Goal: Transaction & Acquisition: Download file/media

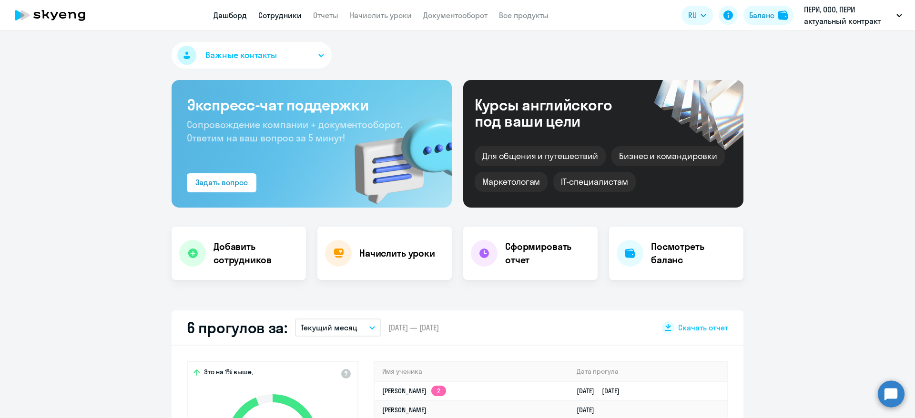
click at [288, 15] on link "Сотрудники" at bounding box center [279, 15] width 43 height 10
select select "30"
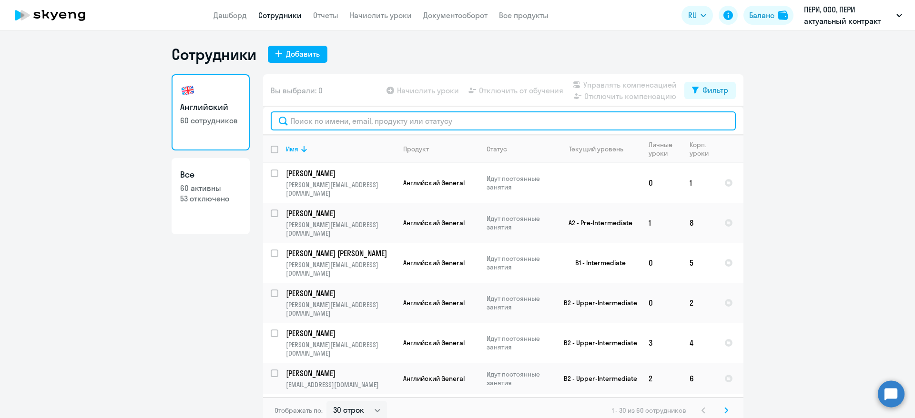
click at [328, 117] on input "text" at bounding box center [503, 120] width 465 height 19
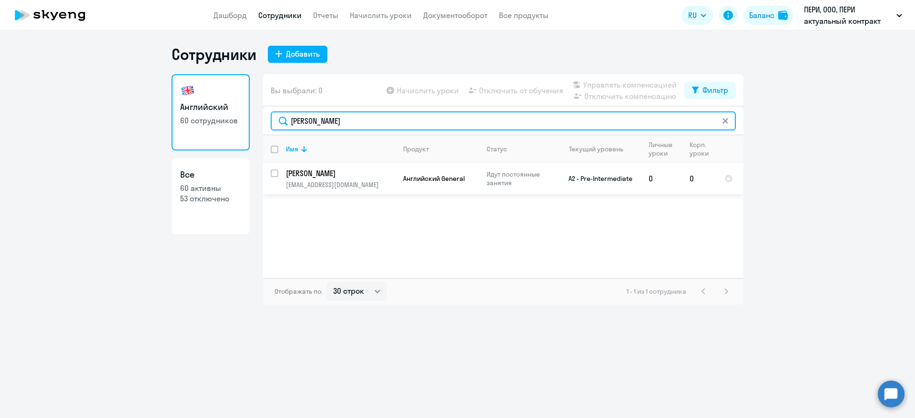
type input "ильда"
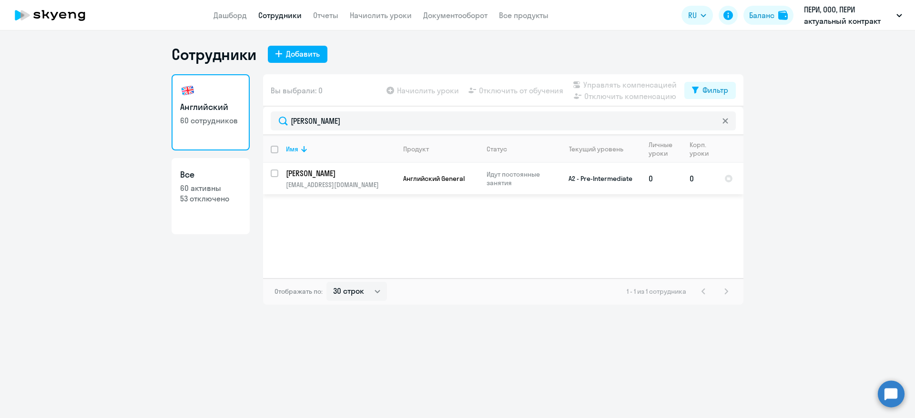
click at [274, 175] on input "select row 36357467" at bounding box center [280, 179] width 19 height 19
checkbox input "true"
click at [419, 91] on span "Начислить уроки" at bounding box center [428, 90] width 62 height 11
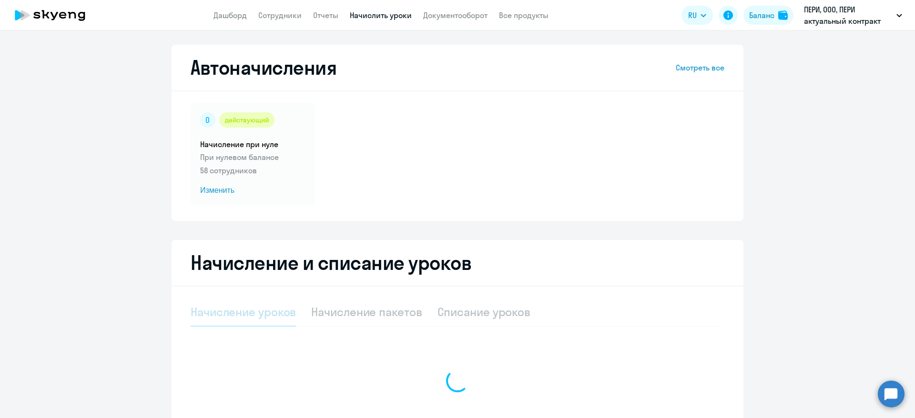
select select "10"
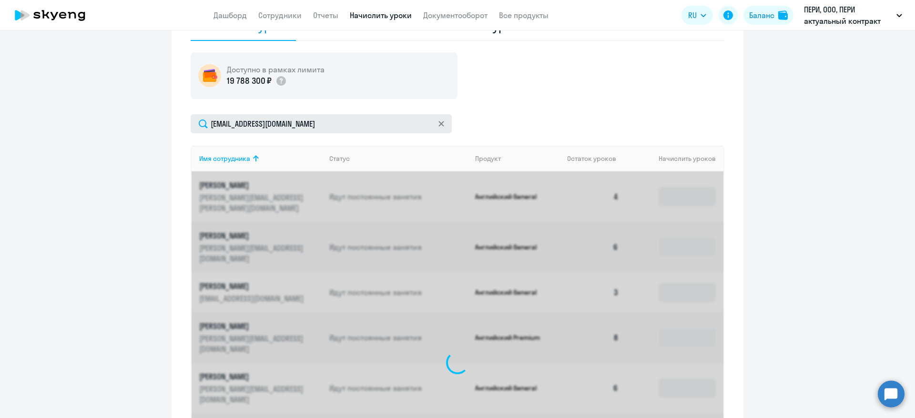
scroll to position [236, 0]
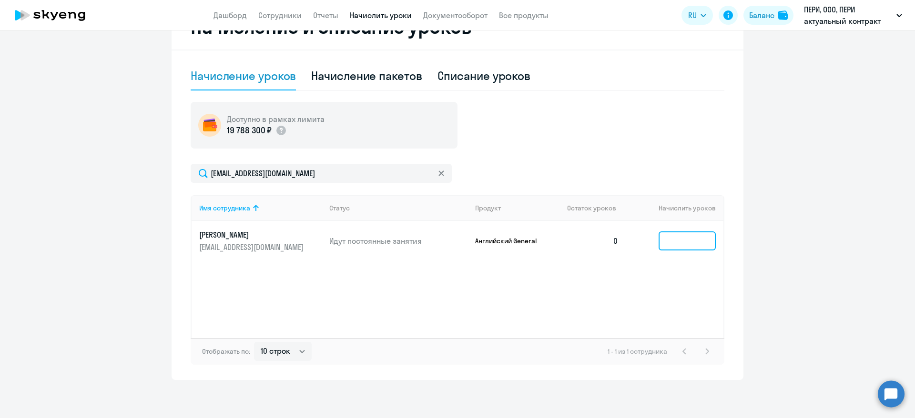
click at [687, 238] on input at bounding box center [686, 241] width 57 height 19
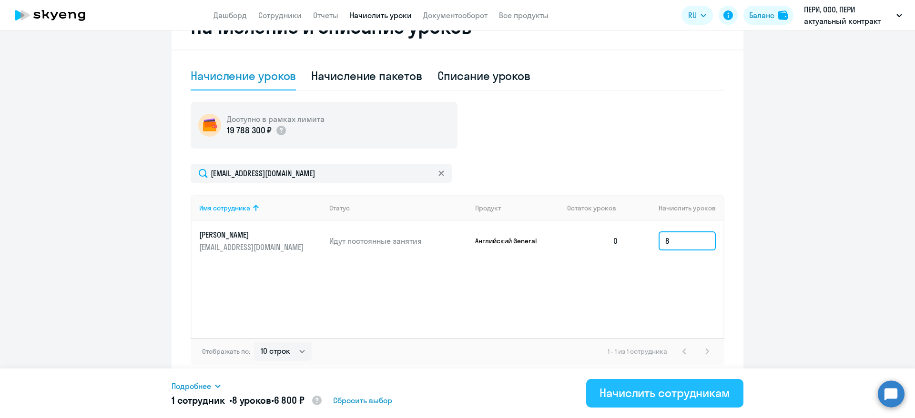
type input "8"
click at [657, 393] on div "Начислить сотрудникам" at bounding box center [664, 392] width 131 height 15
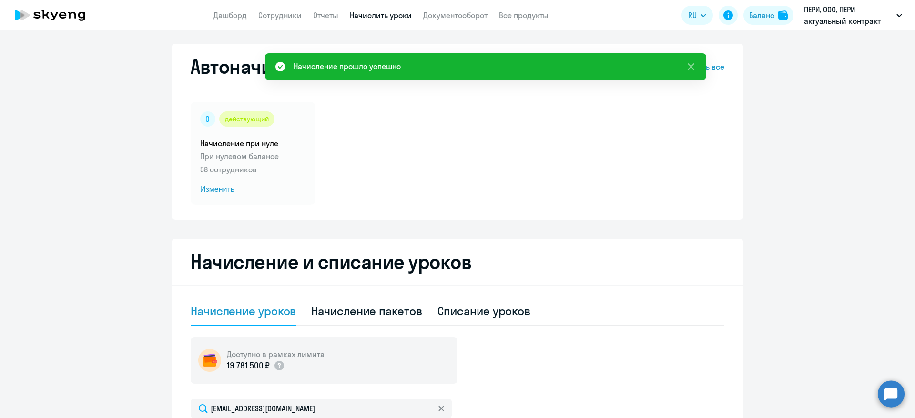
scroll to position [0, 0]
click at [278, 178] on div "действующий Начисление при нуле При нулевом балансе 58 сотрудников Изменить" at bounding box center [253, 154] width 125 height 103
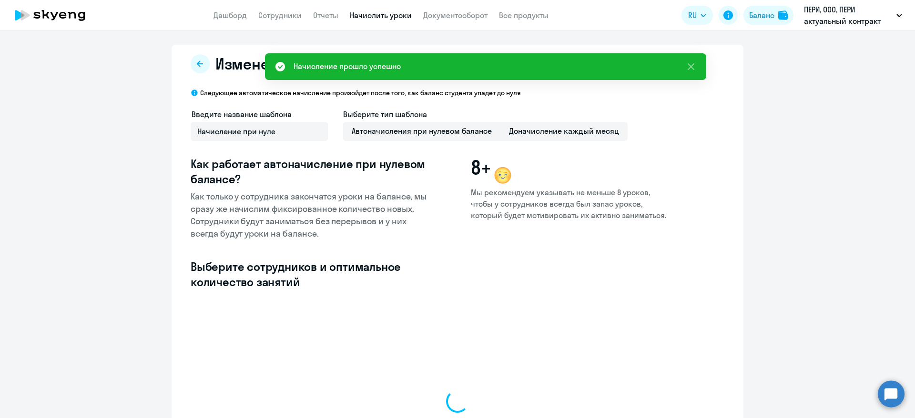
select select "10"
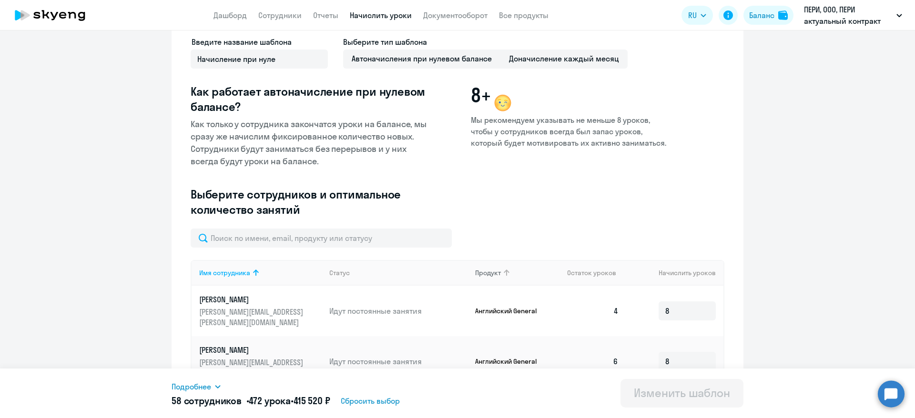
scroll to position [143, 0]
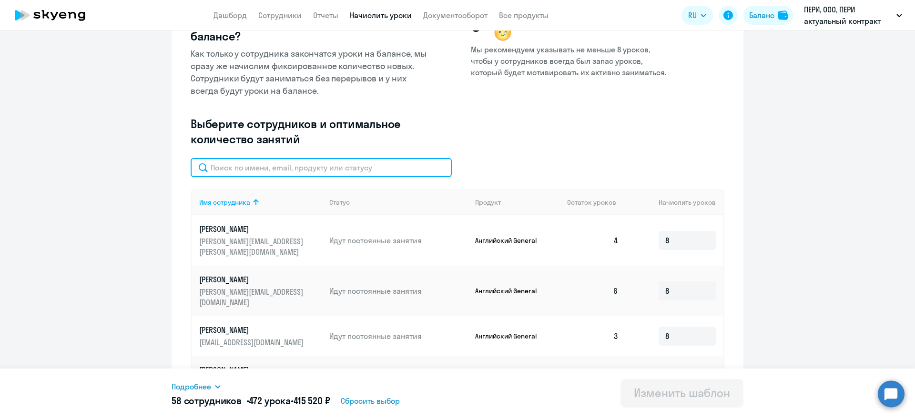
click at [247, 163] on input "text" at bounding box center [321, 167] width 261 height 19
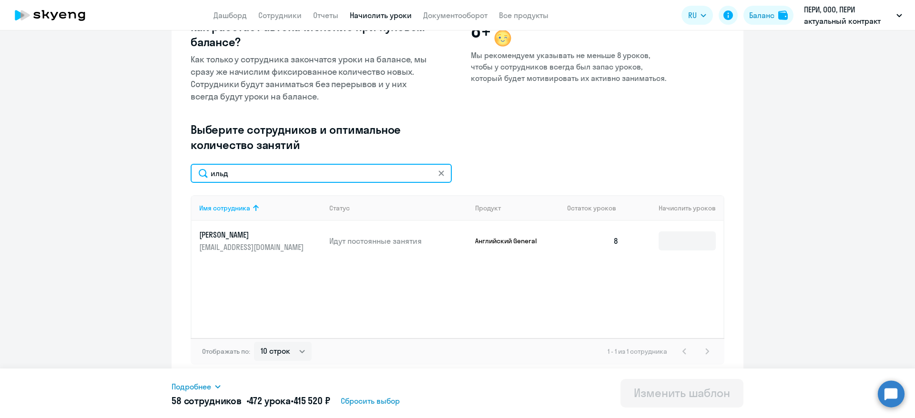
scroll to position [137, 0]
type input "ильд"
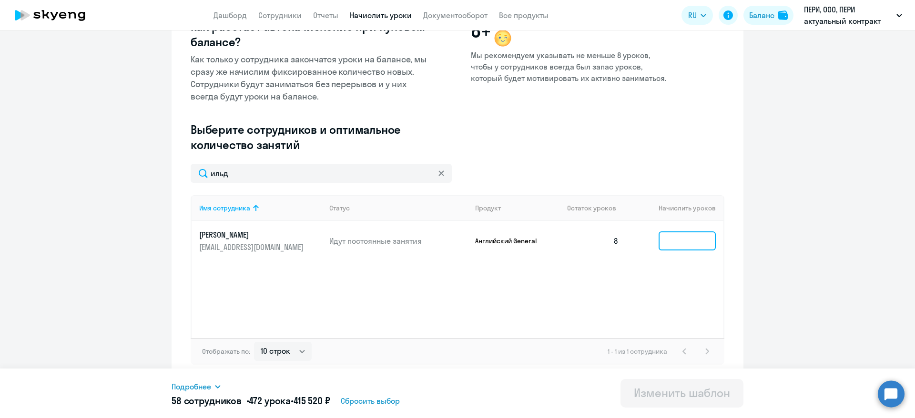
click at [671, 235] on input at bounding box center [686, 241] width 57 height 19
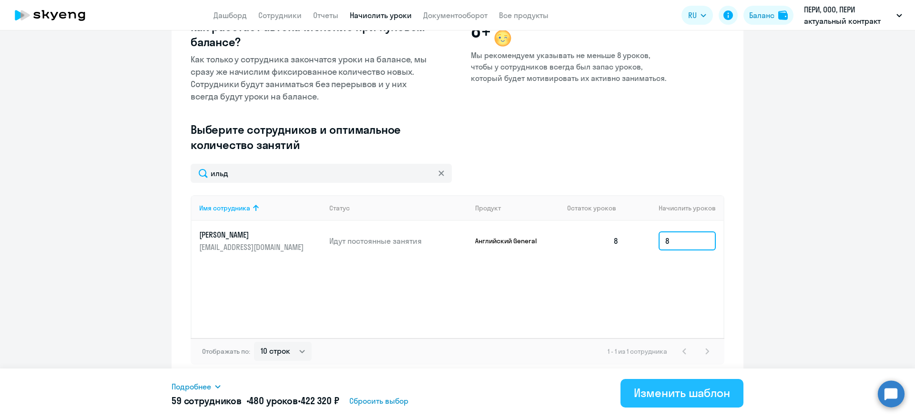
type input "8"
click at [681, 389] on div "Изменить шаблон" at bounding box center [682, 392] width 96 height 15
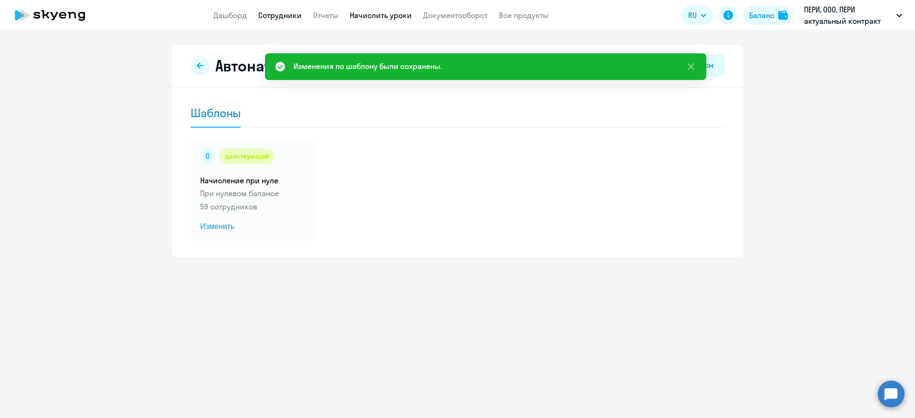
click at [295, 15] on link "Сотрудники" at bounding box center [279, 15] width 43 height 10
select select "30"
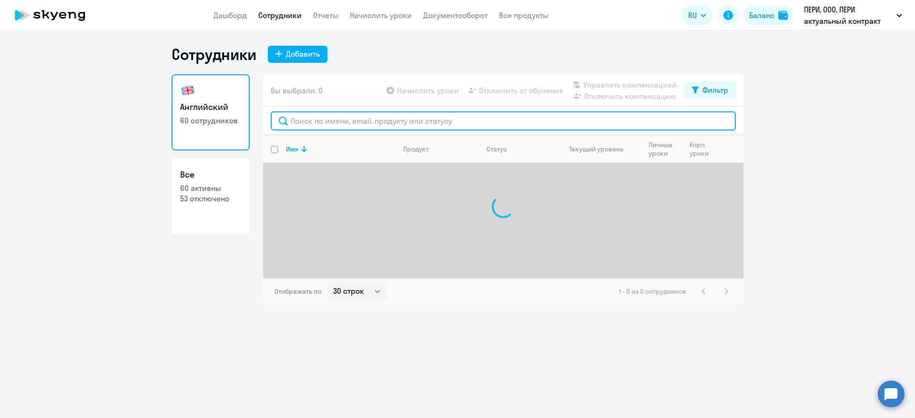
click at [346, 121] on input "text" at bounding box center [503, 120] width 465 height 19
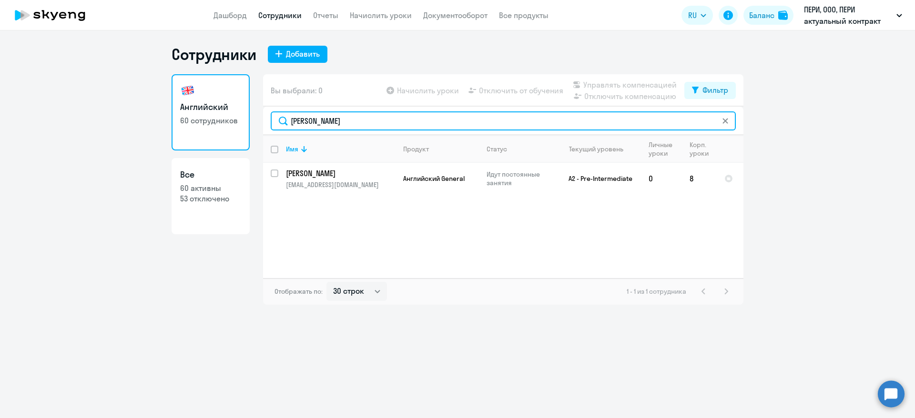
type input "ильда"
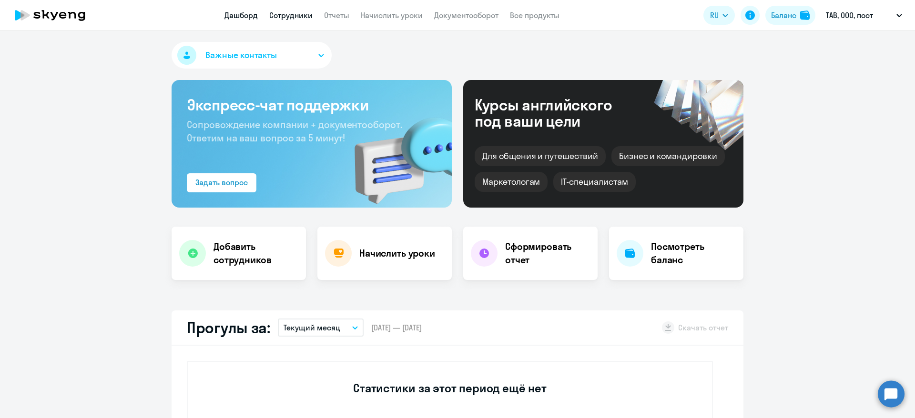
click at [306, 10] on link "Сотрудники" at bounding box center [290, 15] width 43 height 10
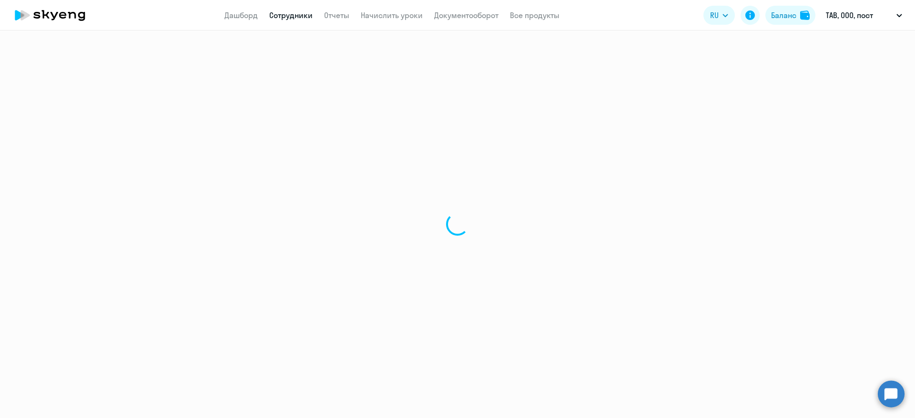
select select "30"
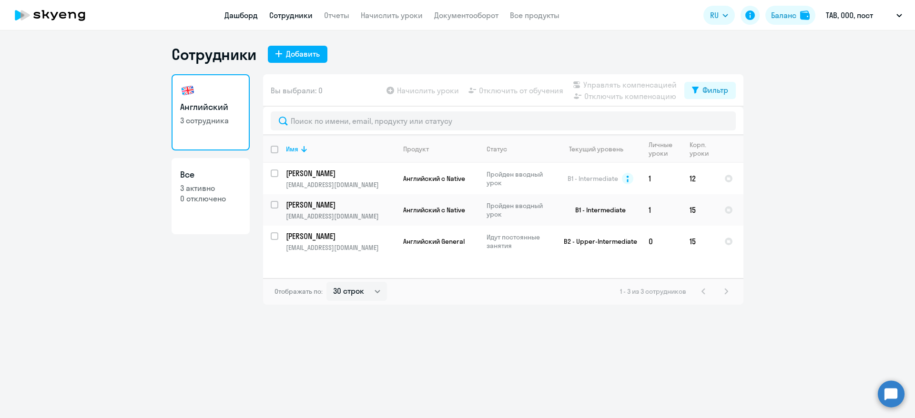
click at [235, 15] on link "Дашборд" at bounding box center [240, 15] width 33 height 10
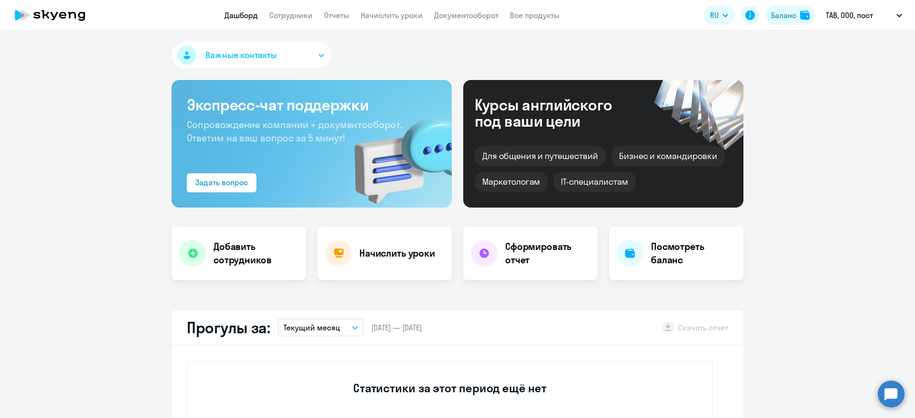
select select "30"
click at [771, 74] on div "Важные контакты Экспресс-чат поддержки Сопровождение компании + документооборот…" at bounding box center [457, 224] width 915 height 388
click at [353, 22] on app-header "Дашборд Сотрудники Отчеты Начислить уроки Документооборот Все продукты Дашборд …" at bounding box center [457, 15] width 915 height 30
click at [345, 19] on link "Отчеты" at bounding box center [336, 15] width 25 height 10
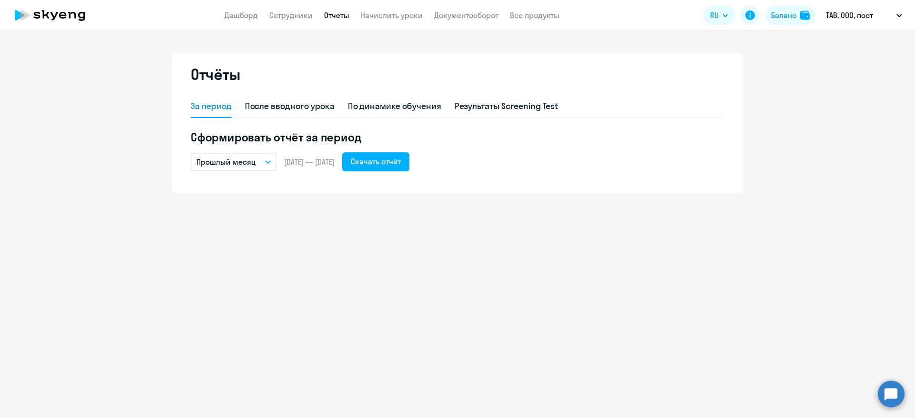
click at [261, 161] on button "Прошлый месяц" at bounding box center [234, 162] width 86 height 18
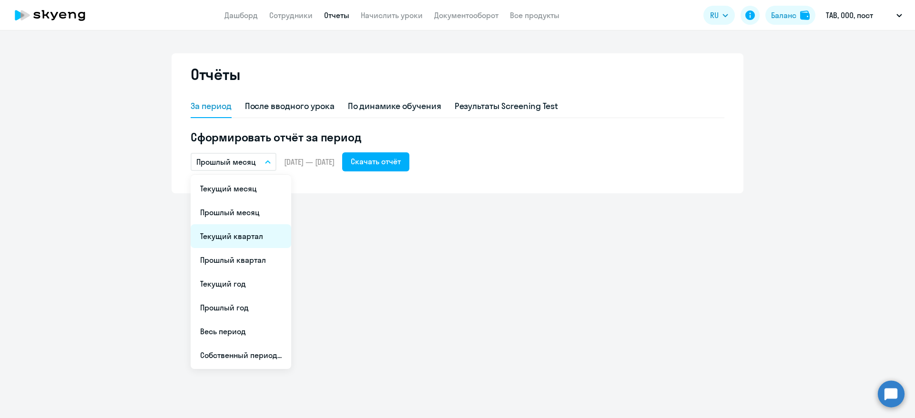
click at [248, 236] on li "Текущий квартал" at bounding box center [241, 236] width 101 height 24
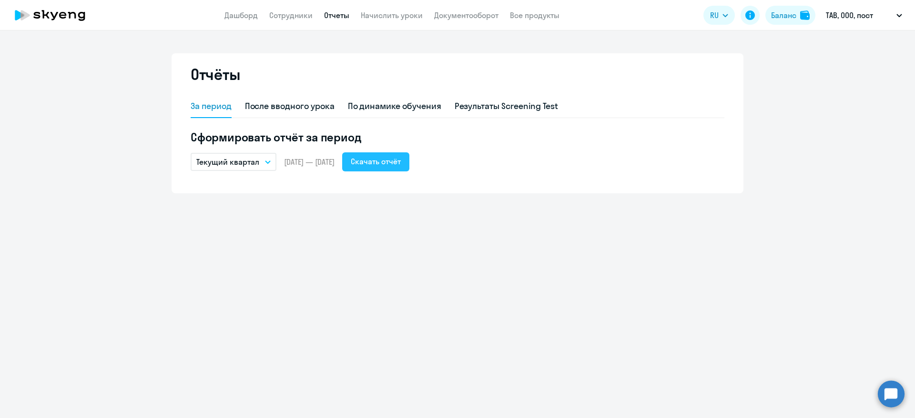
click at [401, 161] on div "Скачать отчёт" at bounding box center [376, 161] width 50 height 11
